Goal: Communication & Community: Answer question/provide support

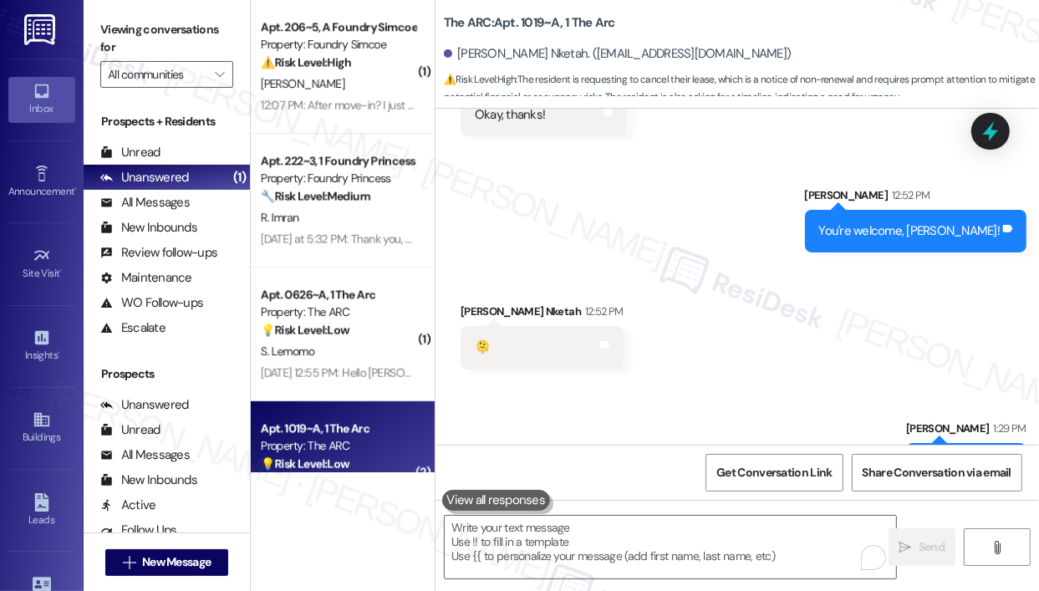
scroll to position [63, 0]
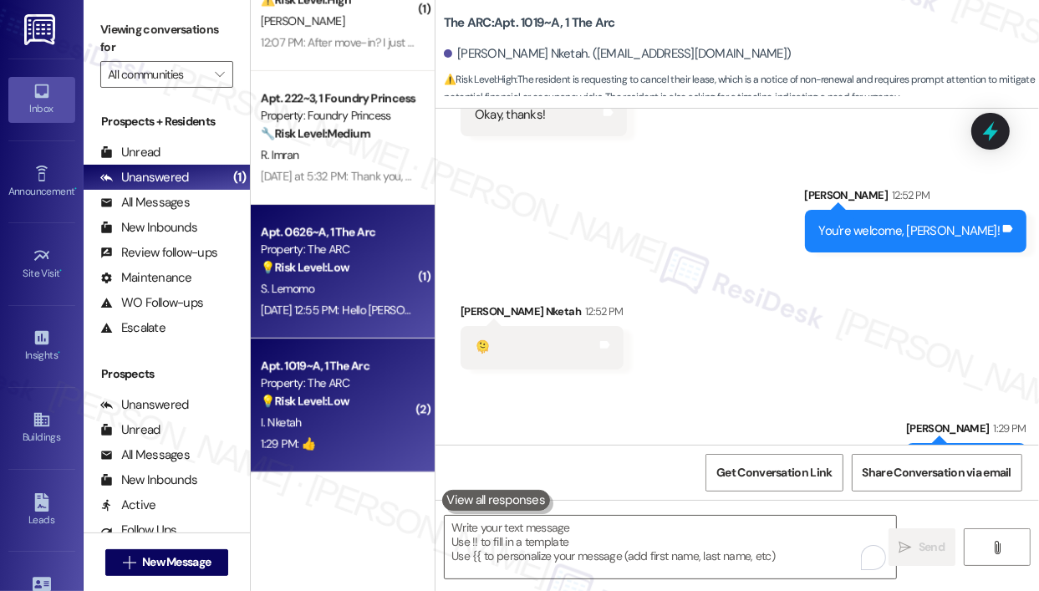
click at [353, 257] on div "Property: The ARC" at bounding box center [338, 250] width 155 height 18
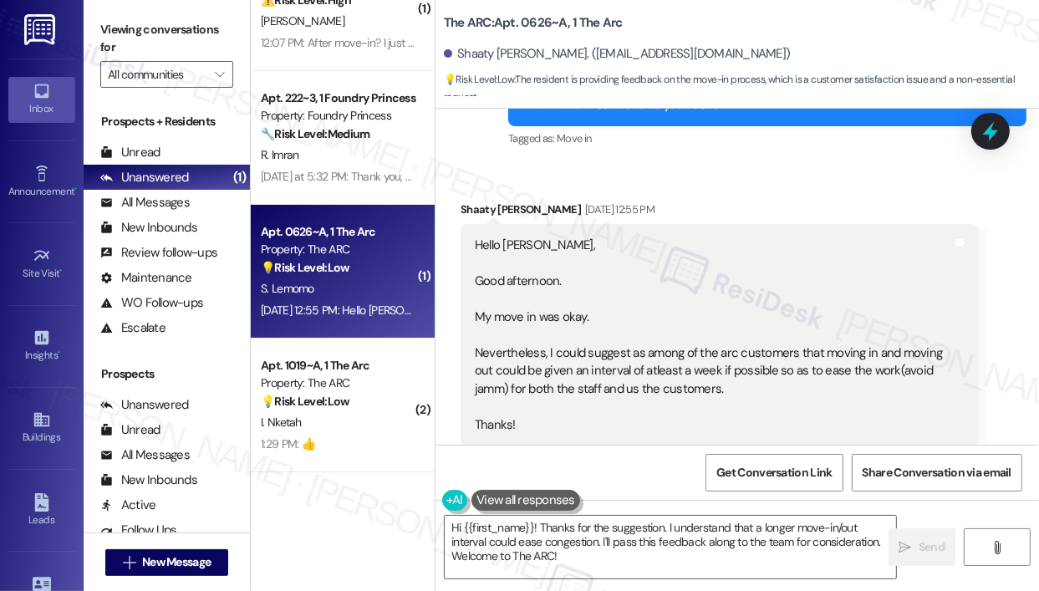
scroll to position [12254, 0]
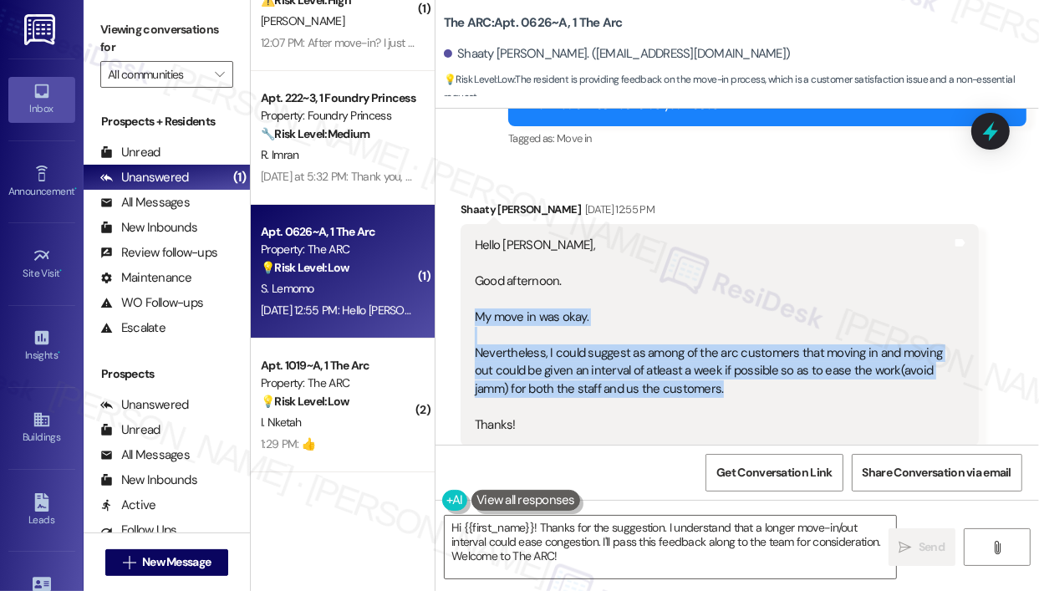
drag, startPoint x: 767, startPoint y: 314, endPoint x: 472, endPoint y: 243, distance: 302.8
click at [473, 243] on div "Hello [PERSON_NAME], Good afternoon. My move in was okay. Nevertheless, I could…" at bounding box center [713, 335] width 481 height 197
copy div "My move in was okay. Nevertheless, I could suggest as among of the arc customer…"
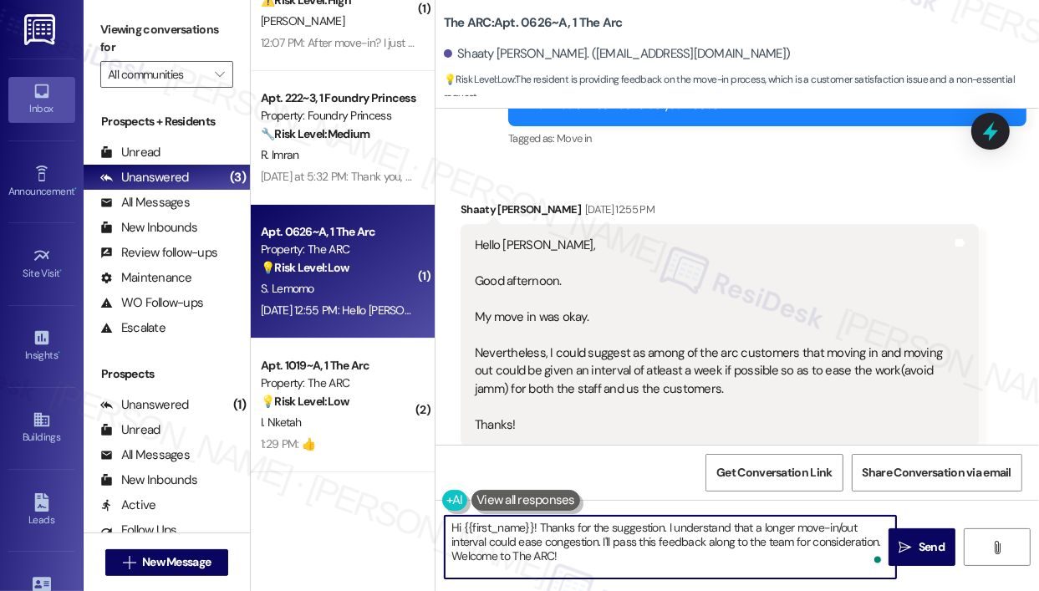
drag, startPoint x: 629, startPoint y: 562, endPoint x: 541, endPoint y: 531, distance: 93.1
click at [541, 531] on textarea "Hi {{first_name}}! Thanks for the suggestion. I understand that a longer move-i…" at bounding box center [670, 547] width 451 height 63
paste textarea "you for reaching out — I understand your move-in went okay, and you’re suggesti…"
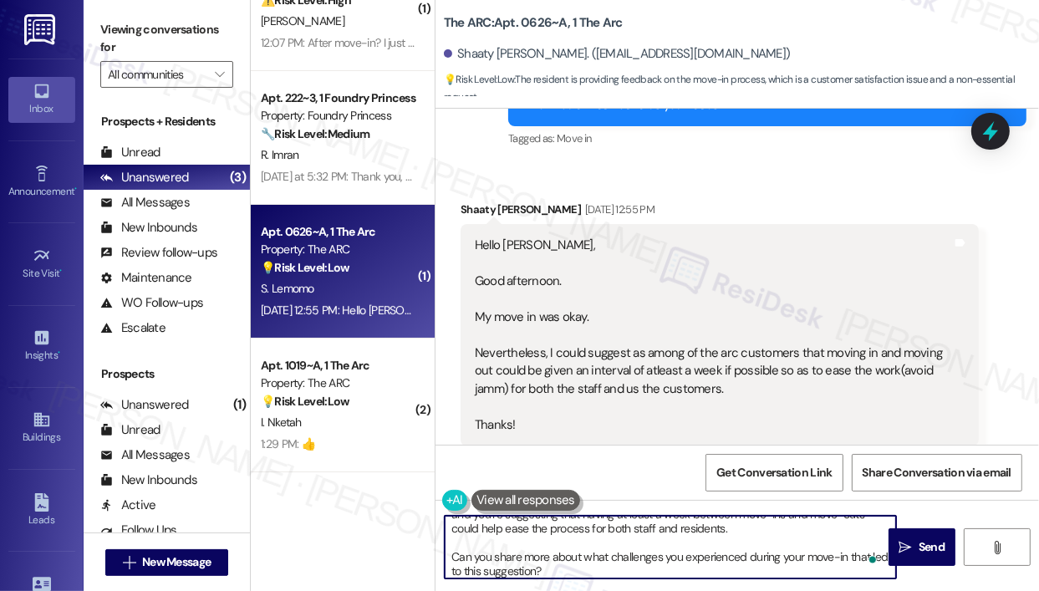
scroll to position [0, 0]
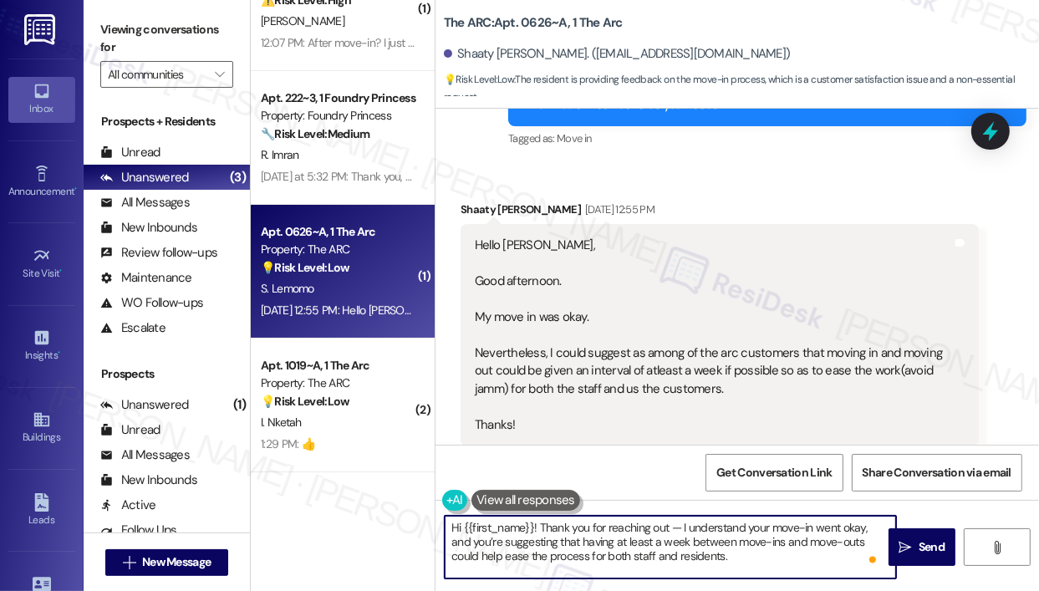
click at [788, 546] on textarea "Hi {{first_name}}! Thank you for reaching out — I understand your move-in went …" at bounding box center [670, 547] width 451 height 63
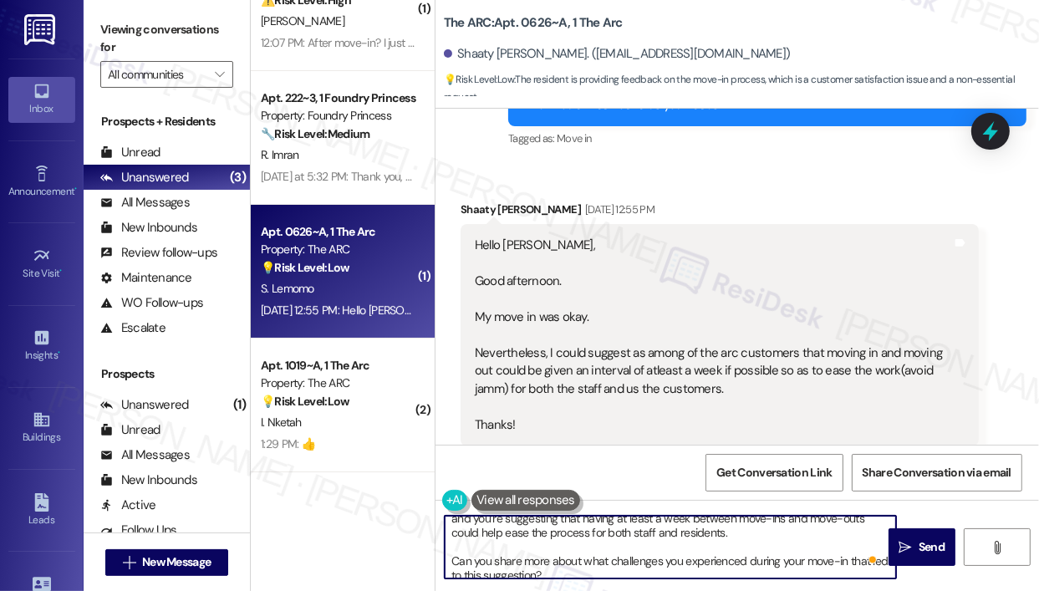
scroll to position [33, 0]
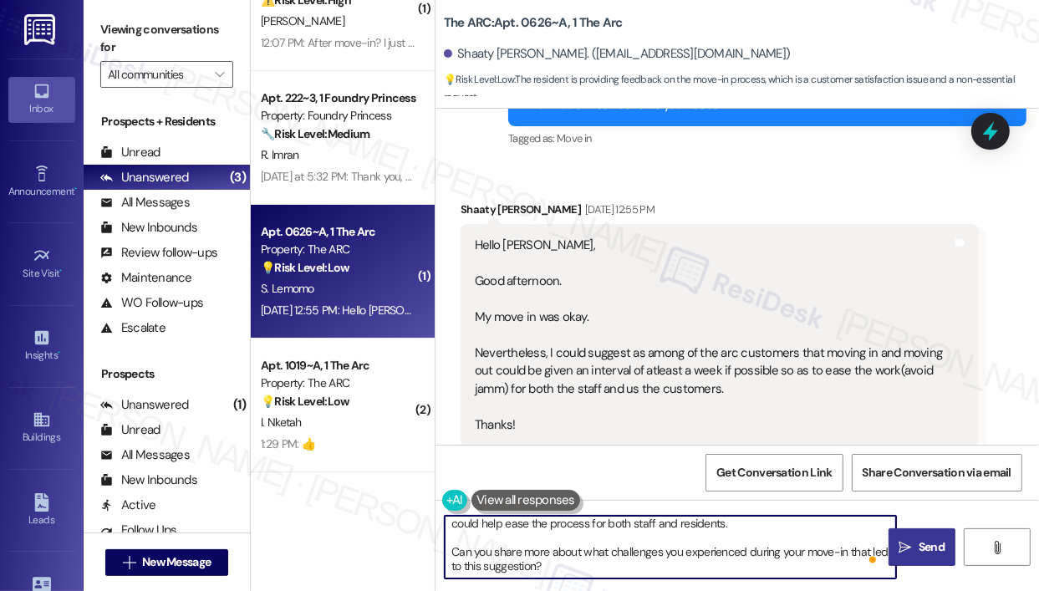
type textarea "Hi {{first_name}}! Thank you for reaching out — I understand your move-in went …"
click at [912, 540] on span " Send" at bounding box center [922, 547] width 53 height 18
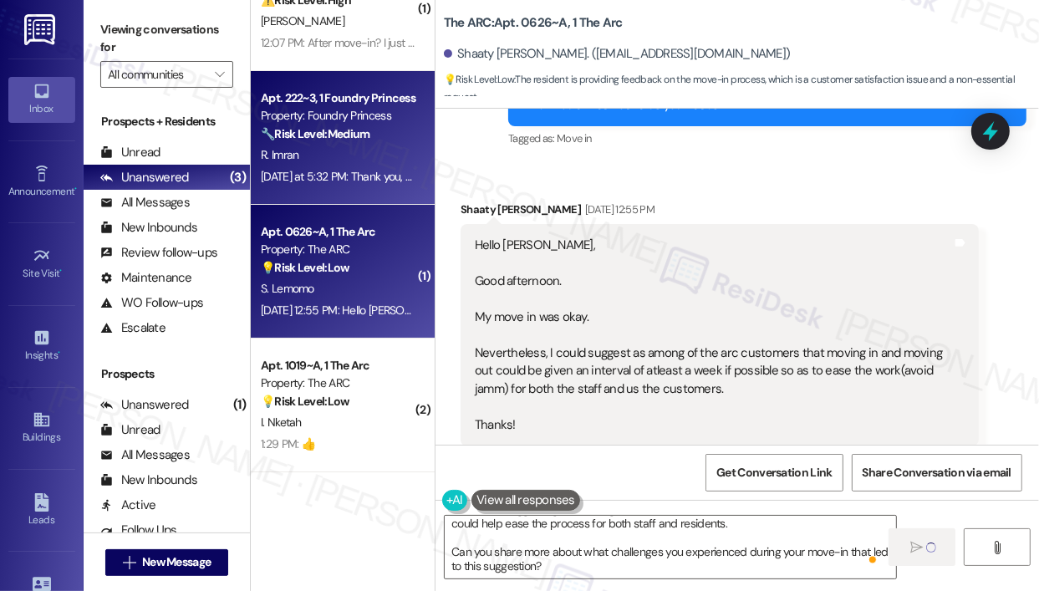
click at [322, 171] on div "[DATE] at 5:32 PM: Thank you, yes I was also wondering now that the summer is o…" at bounding box center [545, 176] width 569 height 15
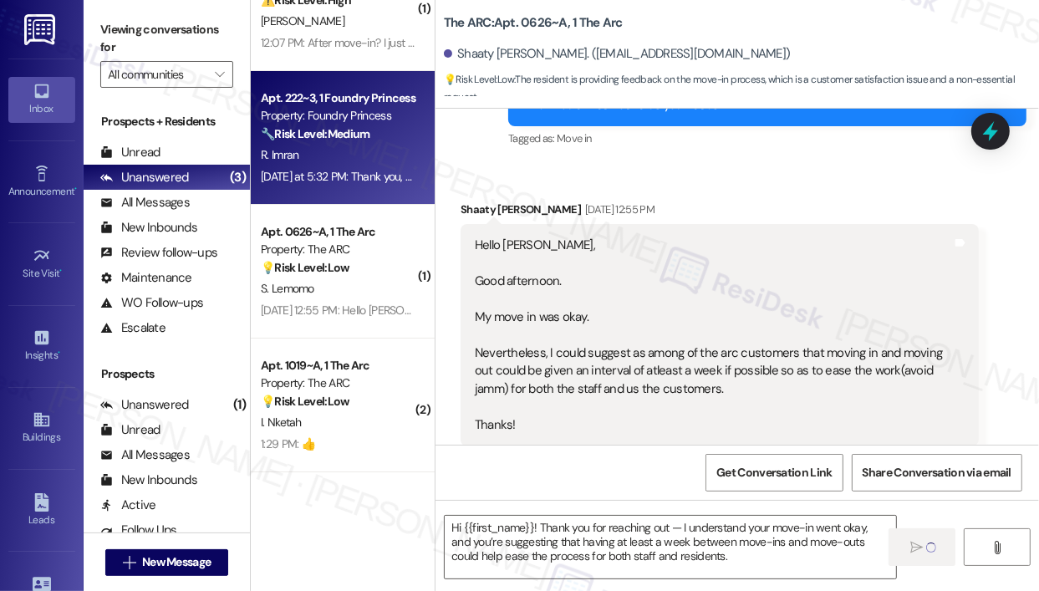
type textarea "Fetching suggested responses. Please feel free to read through the conversation…"
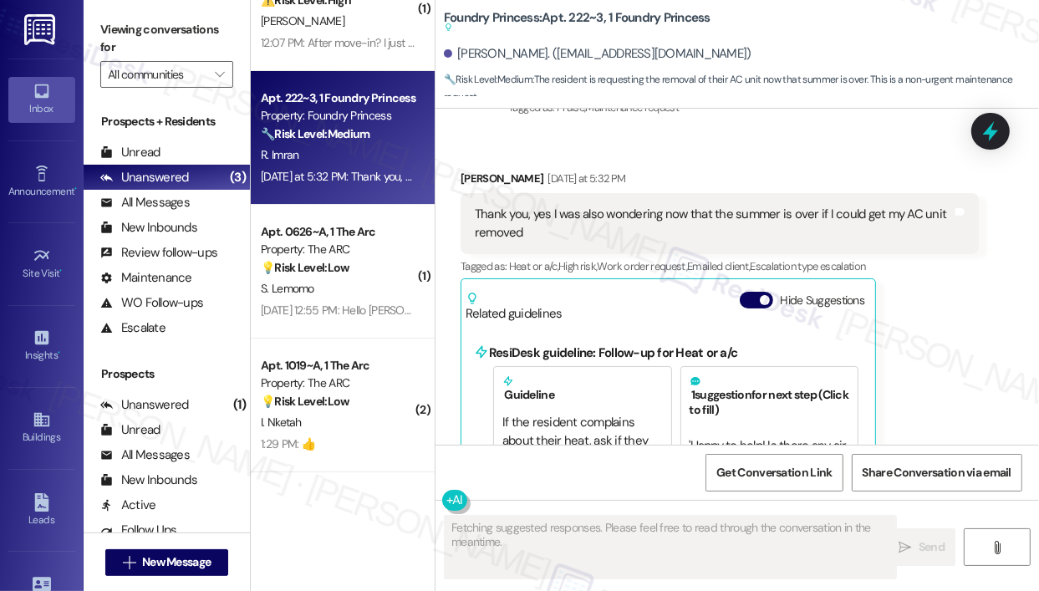
scroll to position [6812, 0]
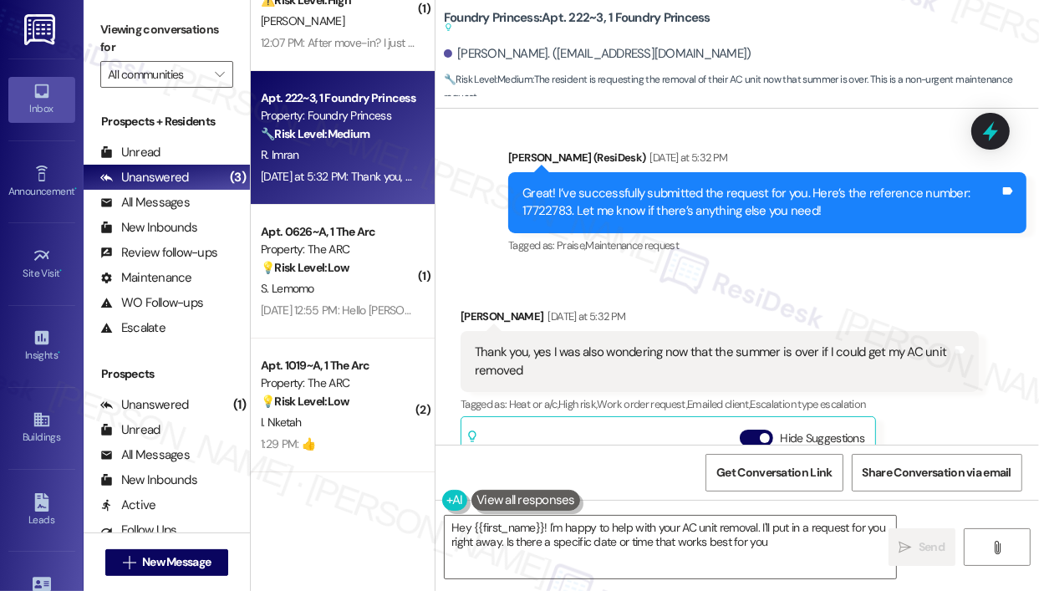
type textarea "Hey {{first_name}}! I'm happy to help with your AC unit removal. I'll put in a …"
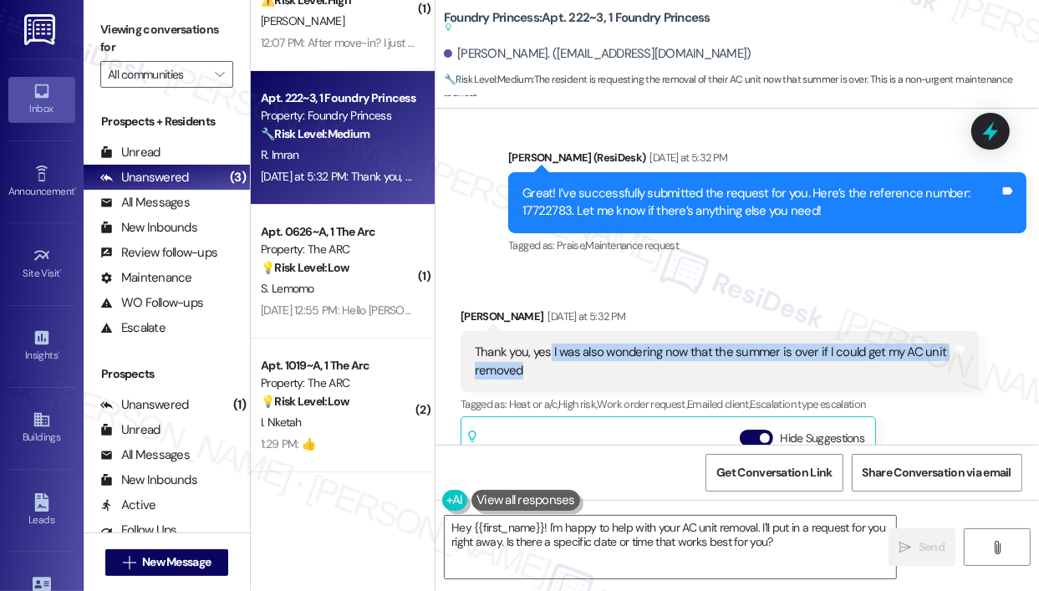
drag, startPoint x: 615, startPoint y: 358, endPoint x: 551, endPoint y: 340, distance: 66.7
click at [551, 344] on div "Thank you, yes I was also wondering now that the summer is over if I could get …" at bounding box center [713, 362] width 477 height 36
copy div "I was also wondering now that the summer is over if I could get my AC unit remo…"
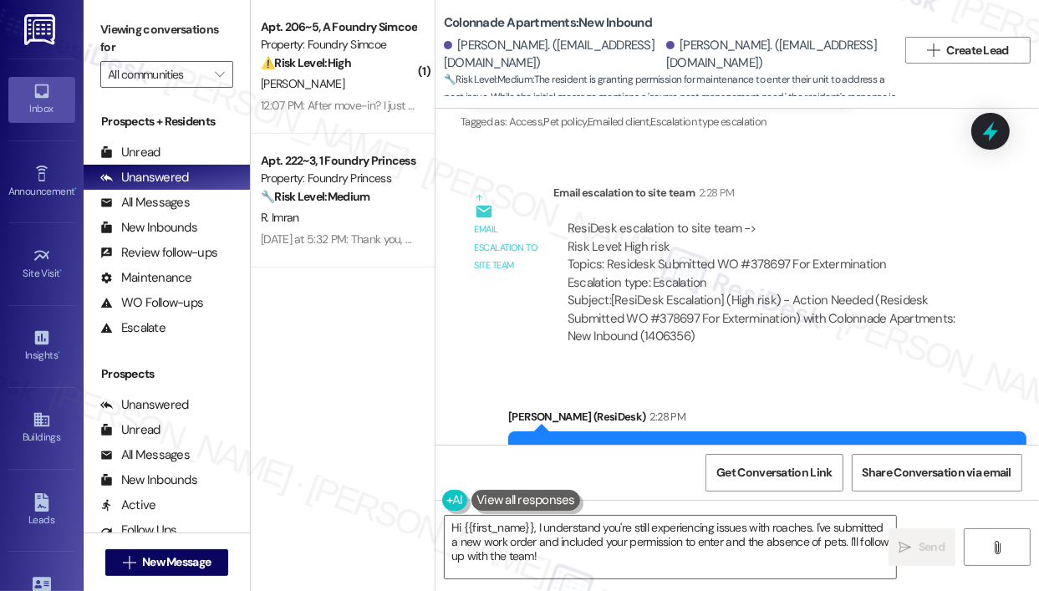
scroll to position [5419, 0]
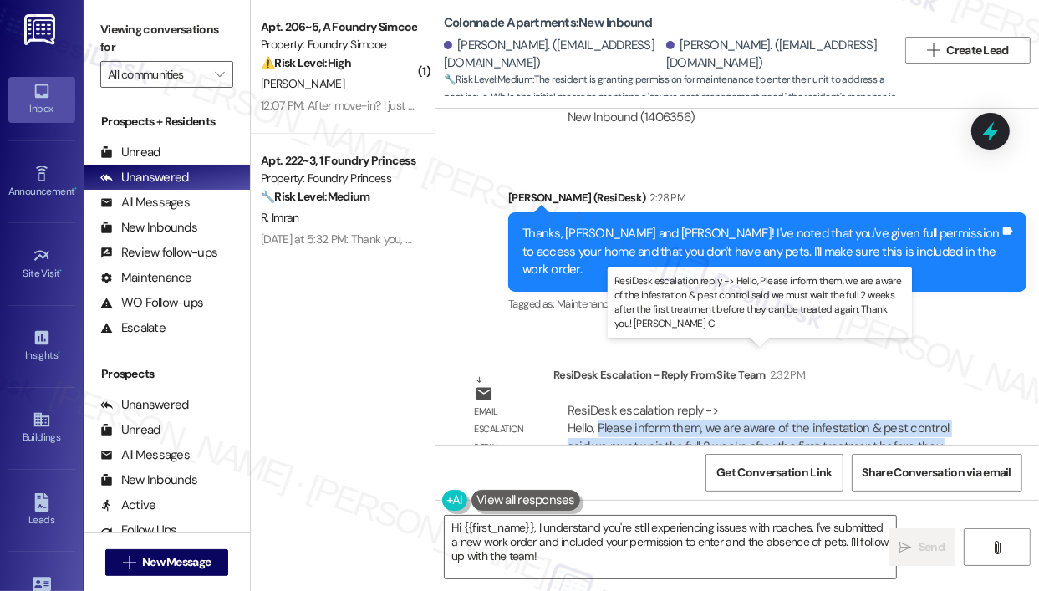
drag, startPoint x: 655, startPoint y: 412, endPoint x: 599, endPoint y: 380, distance: 64.4
click at [599, 402] on div "ResiDesk escalation reply -> Hello, Please inform them, we are aware of the inf…" at bounding box center [758, 437] width 381 height 70
copy div "Please inform them, we are aware of the infestation & pest control said we must…"
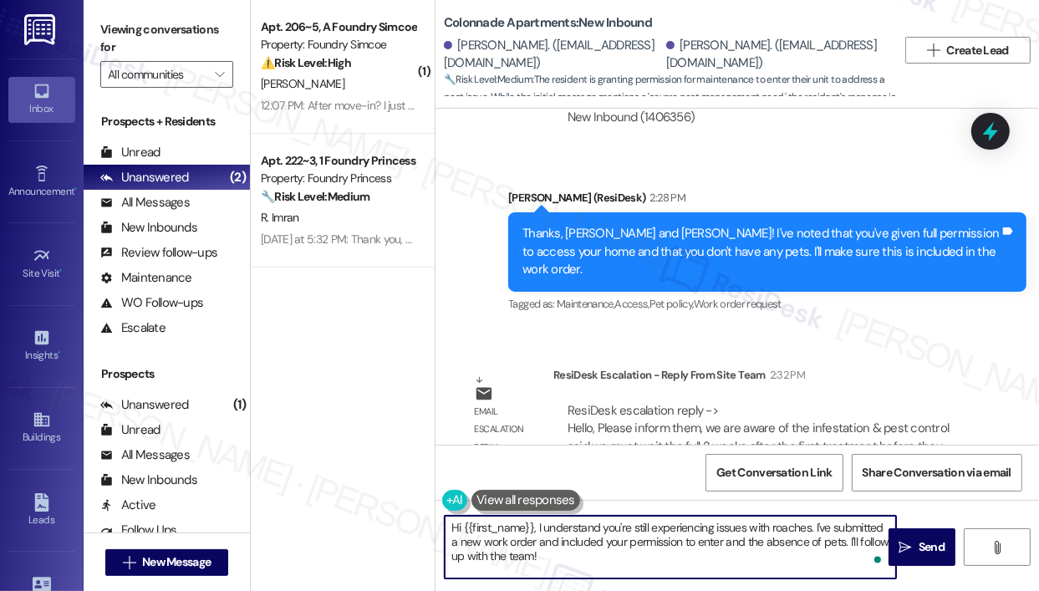
drag, startPoint x: 603, startPoint y: 569, endPoint x: 533, endPoint y: 533, distance: 78.9
click at [533, 533] on textarea "Hi {{first_name}}, I understand you're still experiencing issues with roaches. …" at bounding box center [670, 547] width 451 height 63
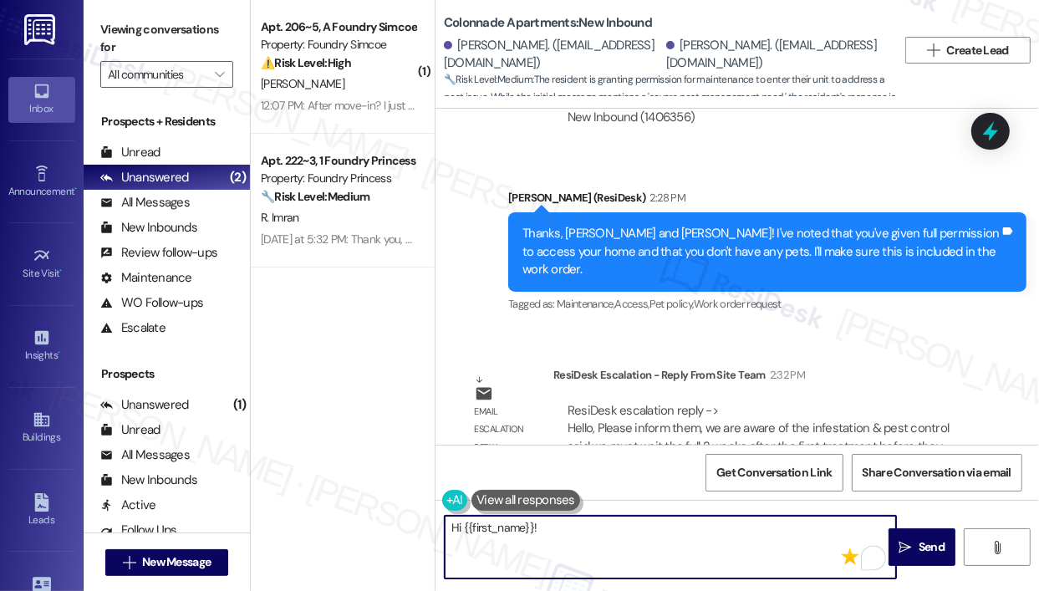
paste textarea "The site team asked me to share that they’re aware of the infestation, and pest…"
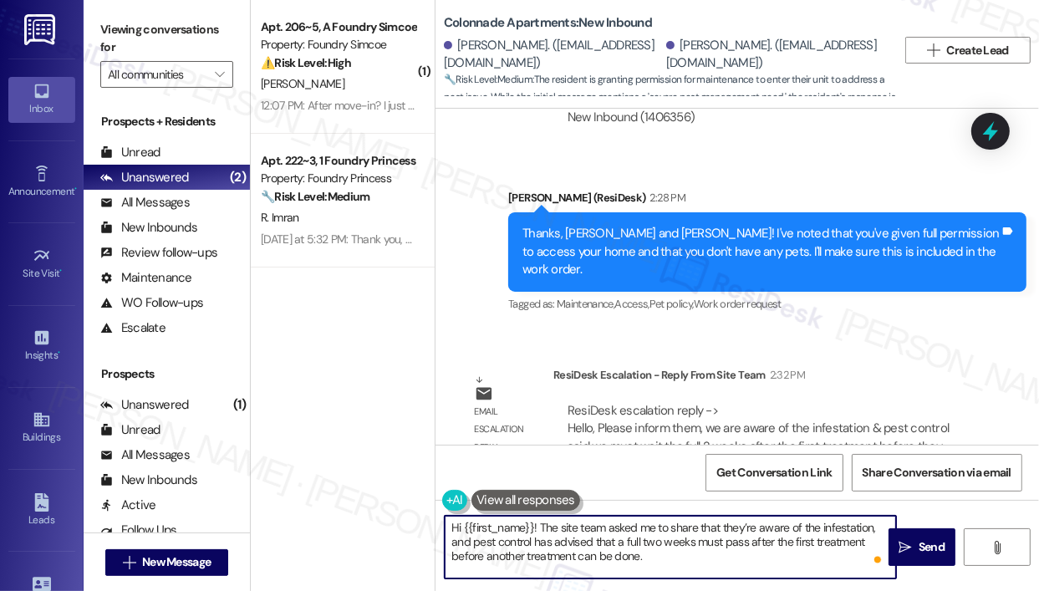
click at [756, 541] on textarea "Hi {{first_name}}! The site team asked me to share that they’re aware of the in…" at bounding box center [670, 547] width 451 height 63
type textarea "Hi {{first_name}}! The site team asked me to share that they’re aware of the in…"
click at [903, 544] on icon "" at bounding box center [906, 547] width 13 height 13
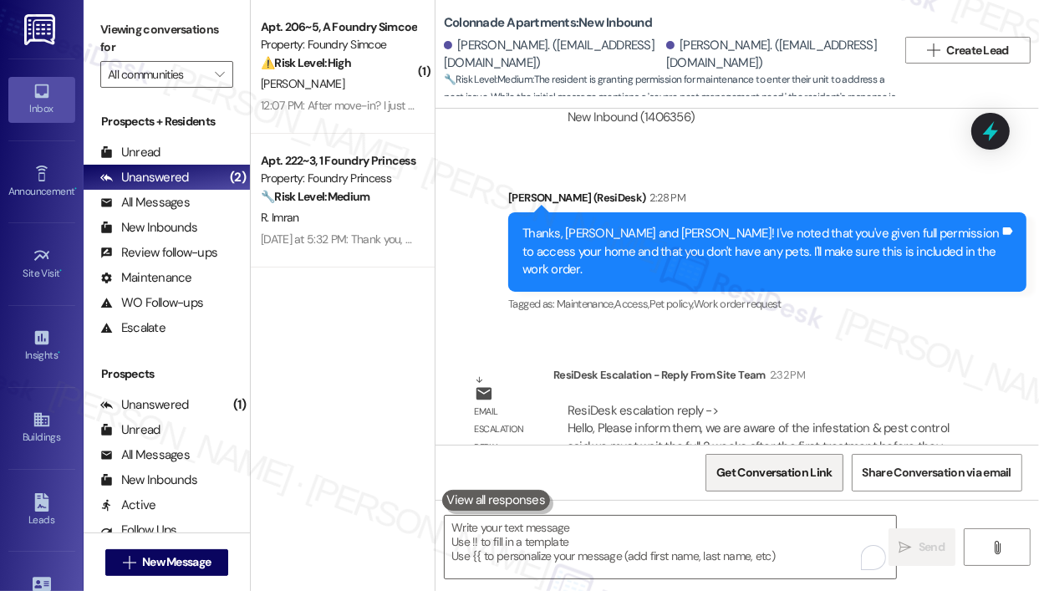
click at [763, 474] on span "Get Conversation Link" at bounding box center [774, 473] width 115 height 18
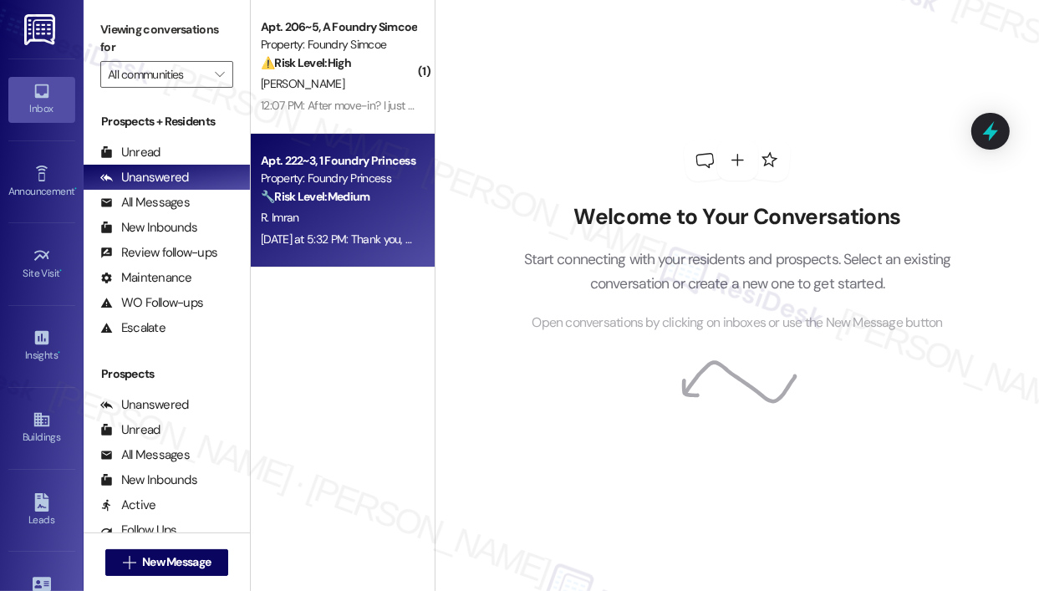
click at [352, 235] on div "[DATE] at 5:32 PM: Thank you, yes I was also wondering now that the summer is o…" at bounding box center [545, 239] width 569 height 15
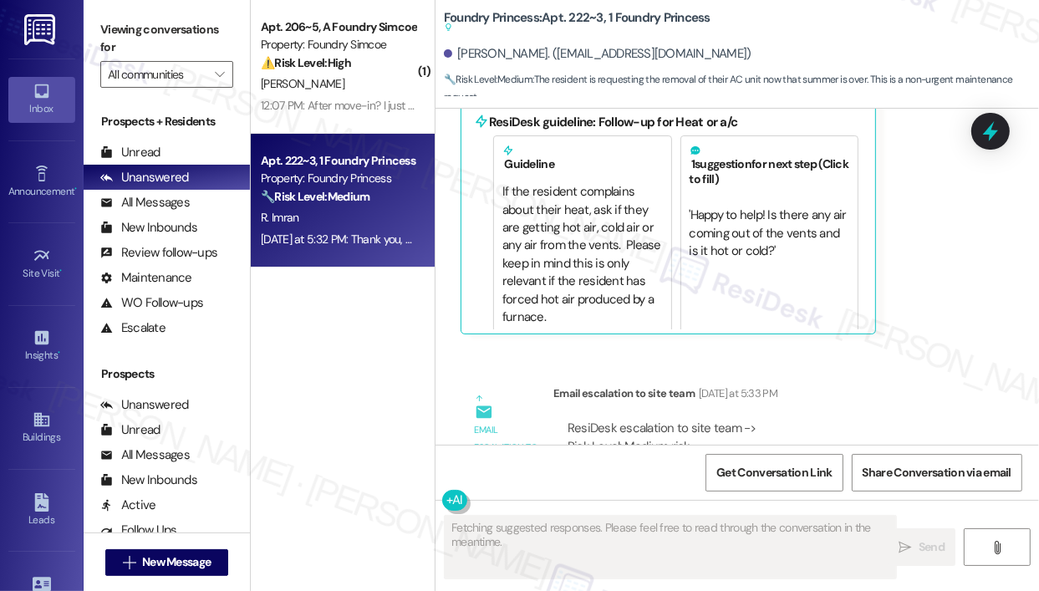
scroll to position [7305, 0]
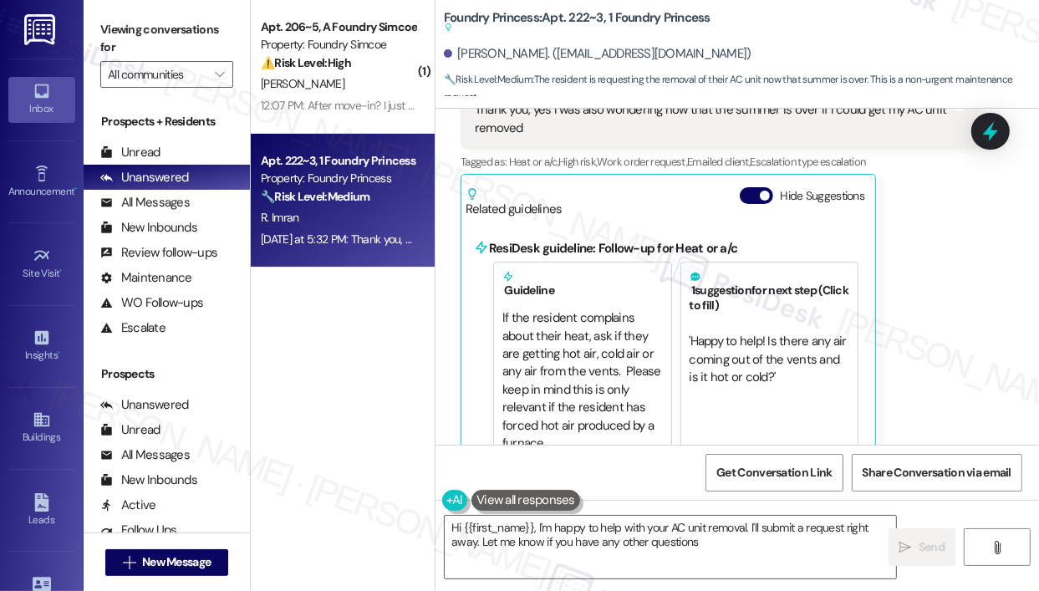
type textarea "Hi {{first_name}}, I'm happy to help with your AC unit removal. I'll submit a r…"
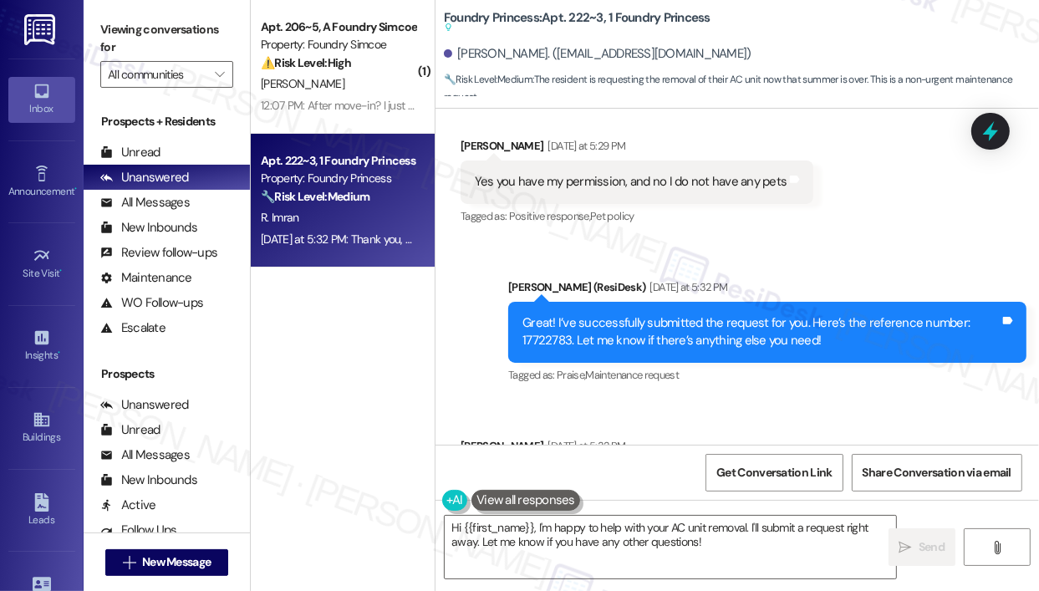
scroll to position [6887, 0]
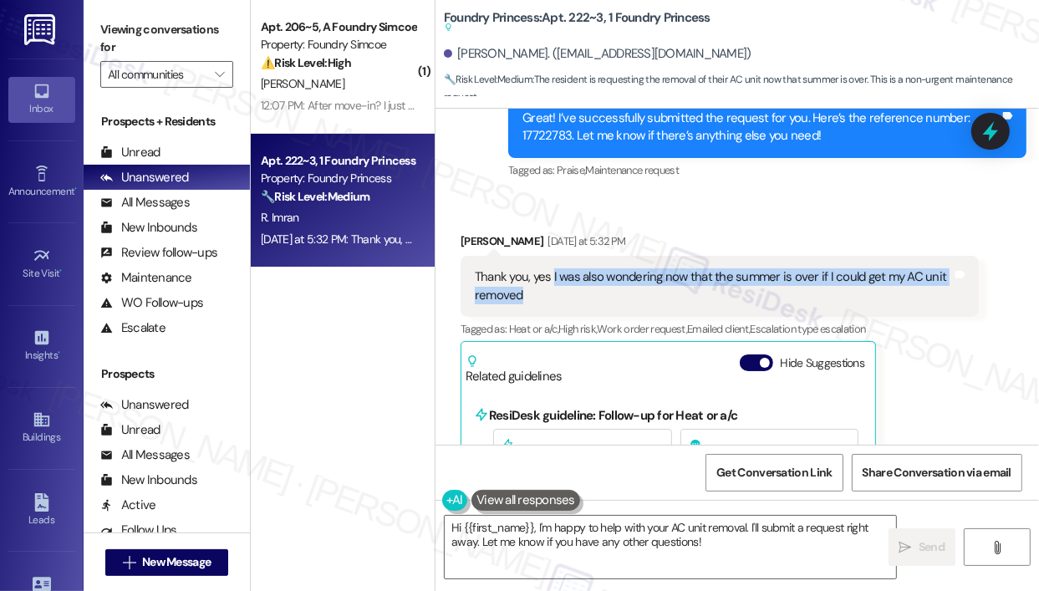
drag, startPoint x: 595, startPoint y: 283, endPoint x: 552, endPoint y: 253, distance: 52.9
click at [552, 268] on div "Thank you, yes I was also wondering now that the summer is over if I could get …" at bounding box center [713, 286] width 477 height 36
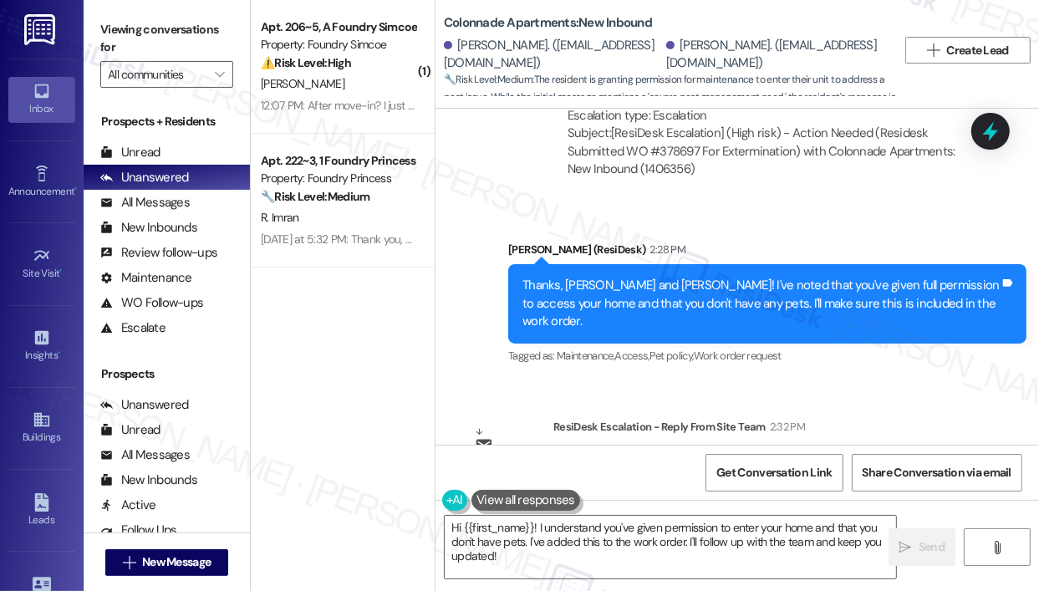
scroll to position [5419, 0]
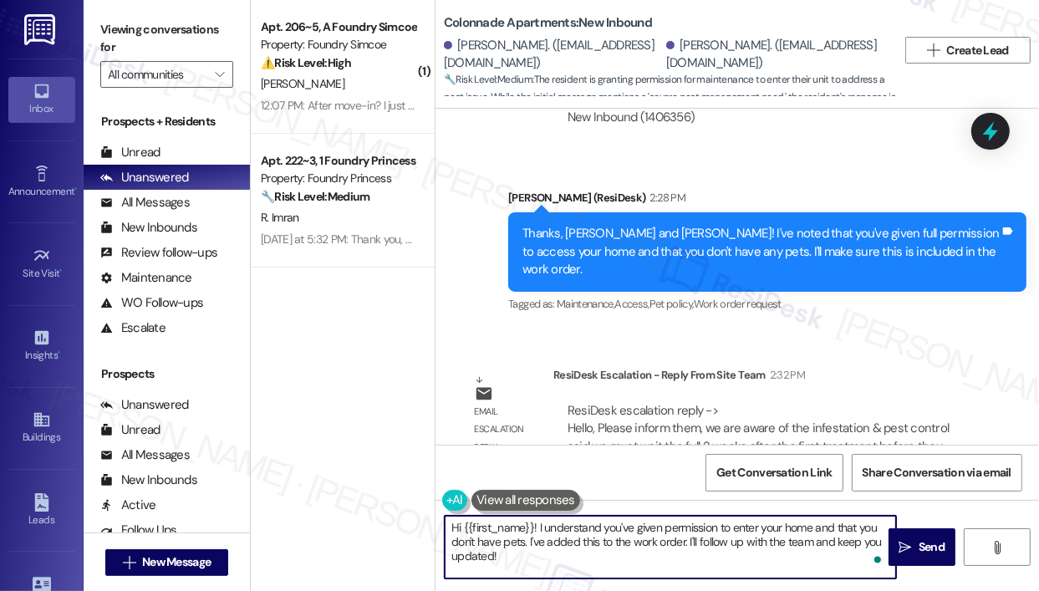
drag, startPoint x: 569, startPoint y: 568, endPoint x: 559, endPoint y: 561, distance: 12.1
click at [539, 530] on textarea "Hi {{first_name}}! I understand you've given permission to enter your home and …" at bounding box center [670, 547] width 451 height 63
paste textarea "The site team asked me to share that they’re aware of the infestation, and pest…"
click at [734, 564] on textarea "Hi {{first_name}}! The site team asked me to share that they’re aware of the in…" at bounding box center [670, 547] width 451 height 63
type textarea "Hi {{first_name}}! The site team asked me to share that they’re aware of the in…"
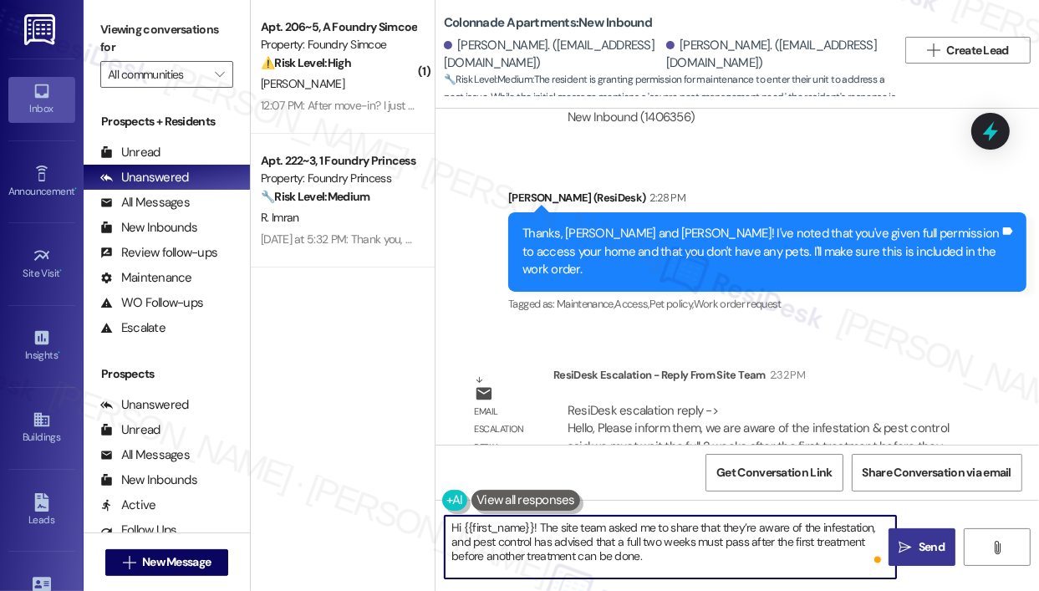
click at [916, 545] on span "Send" at bounding box center [932, 547] width 33 height 18
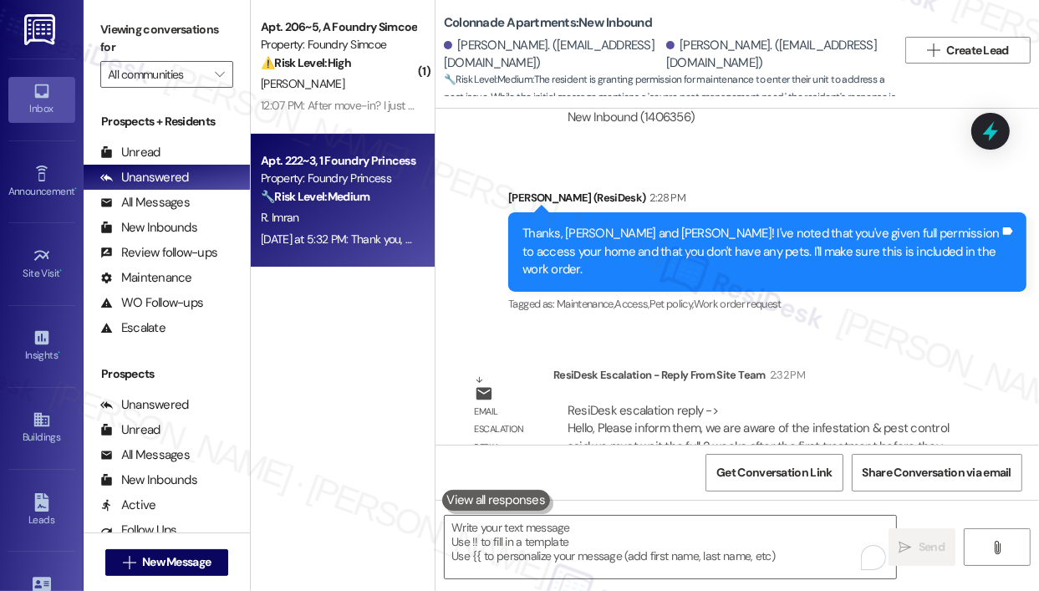
click at [334, 214] on div "R. Imran" at bounding box center [338, 217] width 158 height 21
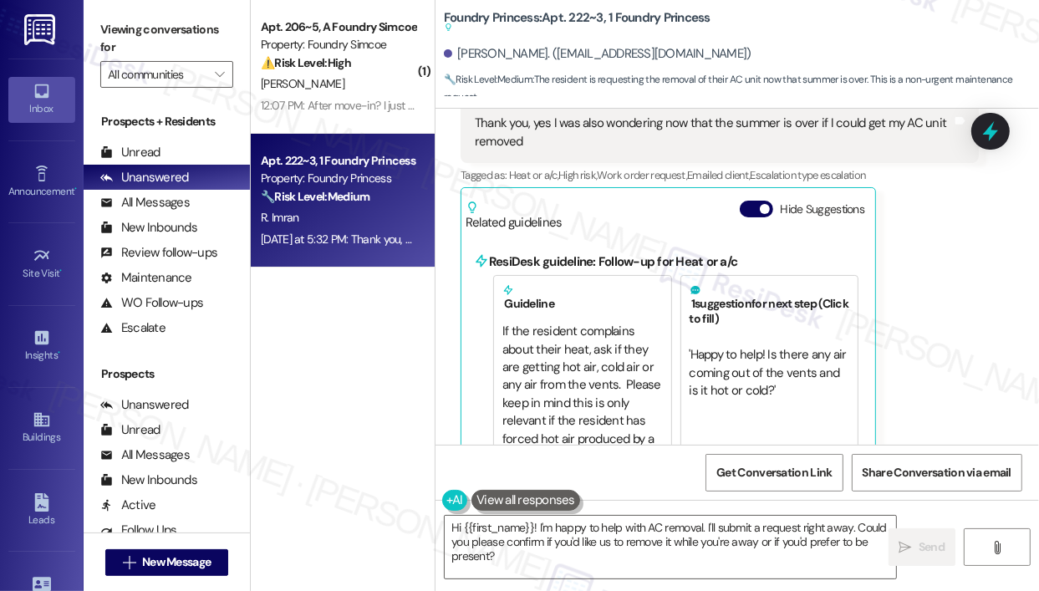
scroll to position [6970, 0]
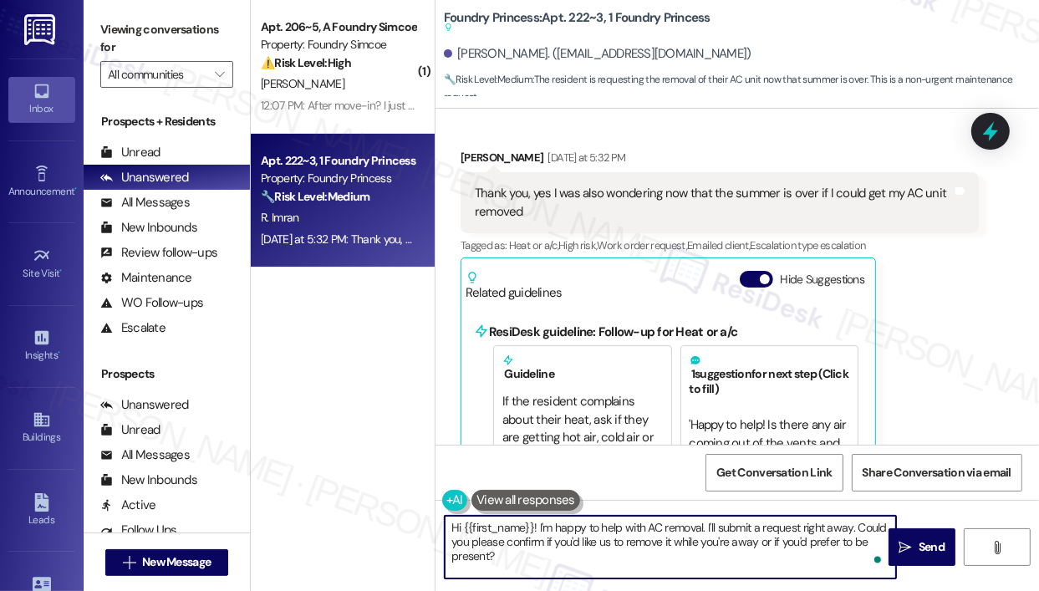
drag, startPoint x: 558, startPoint y: 561, endPoint x: 539, endPoint y: 530, distance: 36.0
click at [539, 530] on textarea "Hi {{first_name}}! I'm happy to help with AC removal. I'll submit a request rig…" at bounding box center [670, 547] width 451 height 63
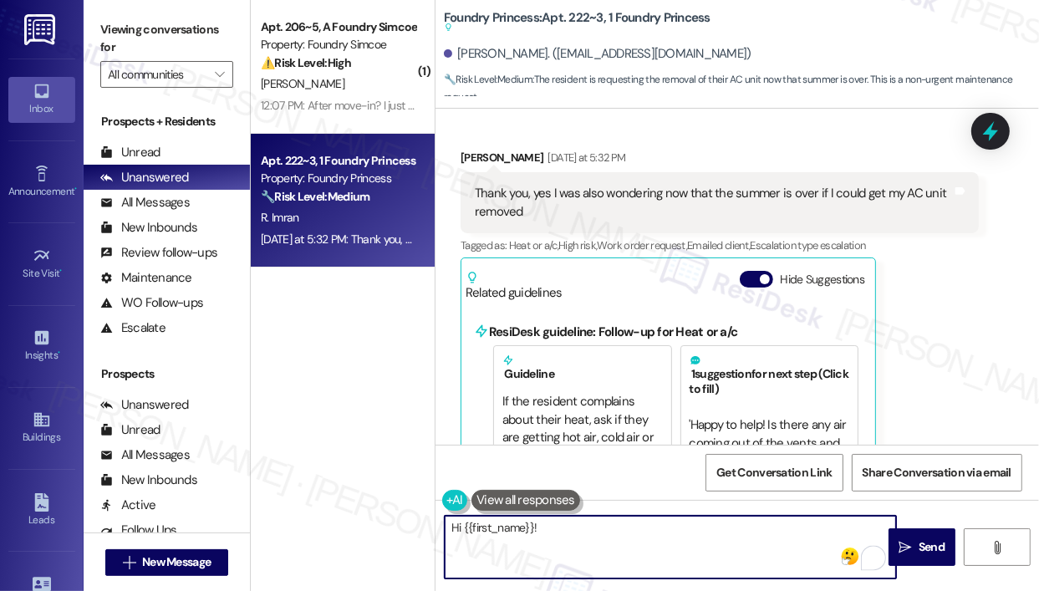
paste textarea "Thank you for reaching out — I understand you’re asking about getting your AC u…"
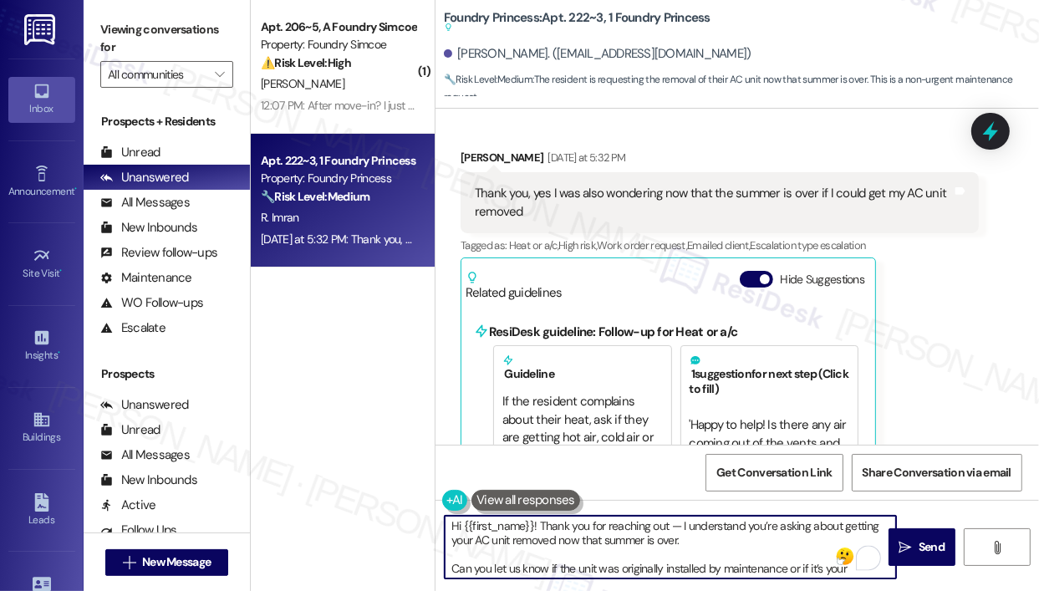
scroll to position [0, 0]
type textarea "Hi {{first_name}}! Thank you for reaching out — I understand you’re asking abou…"
click at [921, 543] on span "Send" at bounding box center [932, 547] width 26 height 18
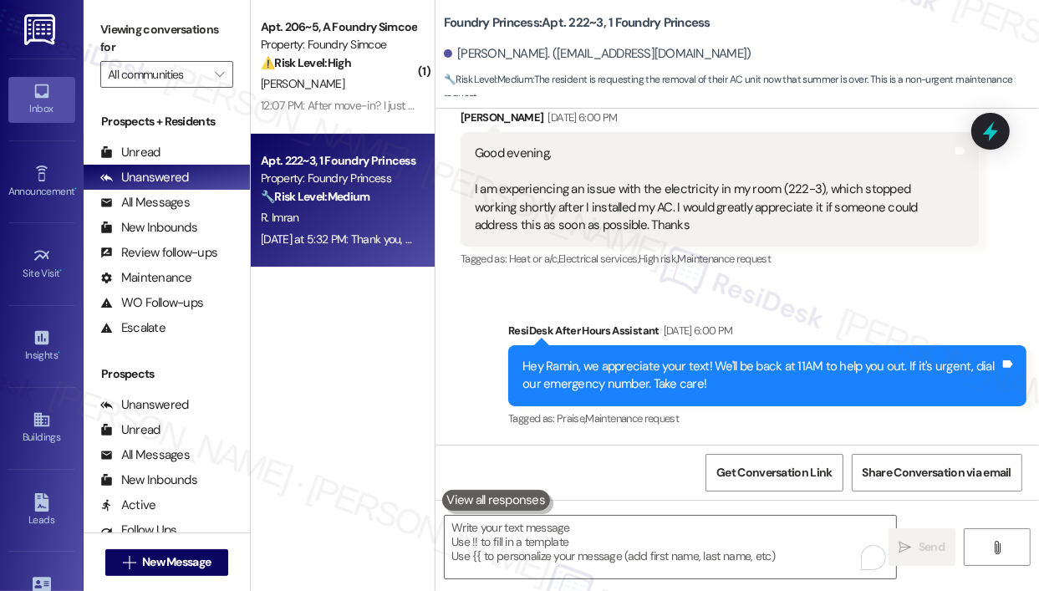
scroll to position [5953, 0]
